Goal: Information Seeking & Learning: Learn about a topic

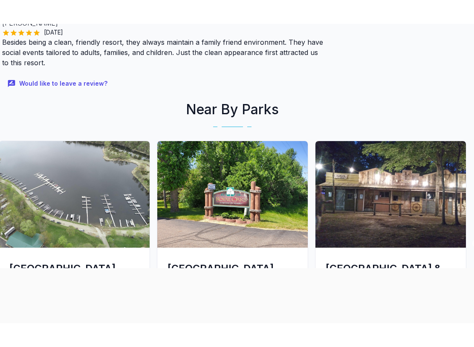
scroll to position [576, 5]
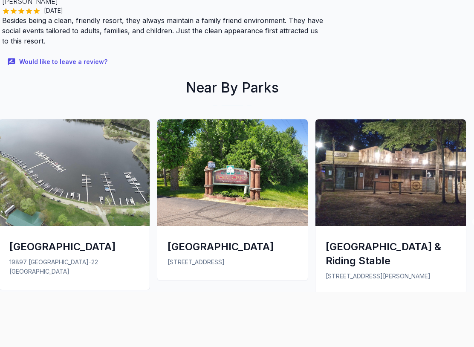
click at [267, 171] on img at bounding box center [232, 172] width 150 height 107
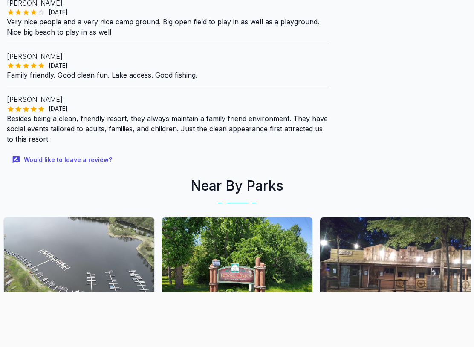
scroll to position [486, 0]
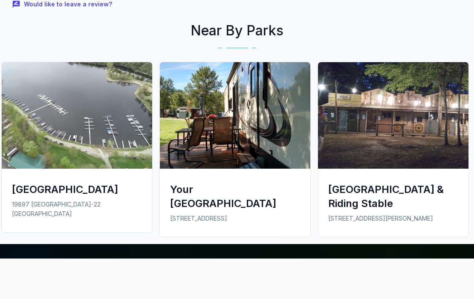
scroll to position [751, 0]
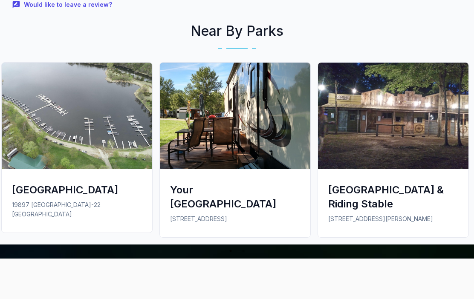
click at [286, 129] on img at bounding box center [235, 116] width 150 height 107
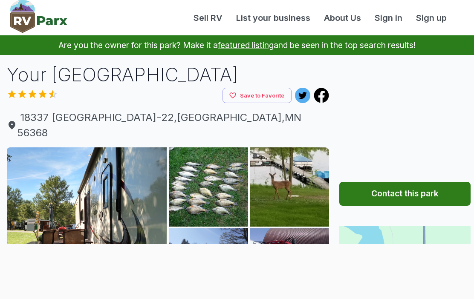
click at [17, 244] on div at bounding box center [237, 244] width 474 height 0
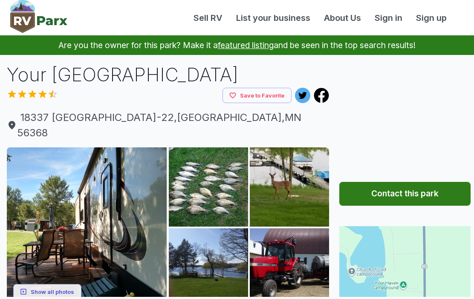
click at [251, 50] on link "featured listing" at bounding box center [246, 45] width 56 height 10
